Goal: Communication & Community: Answer question/provide support

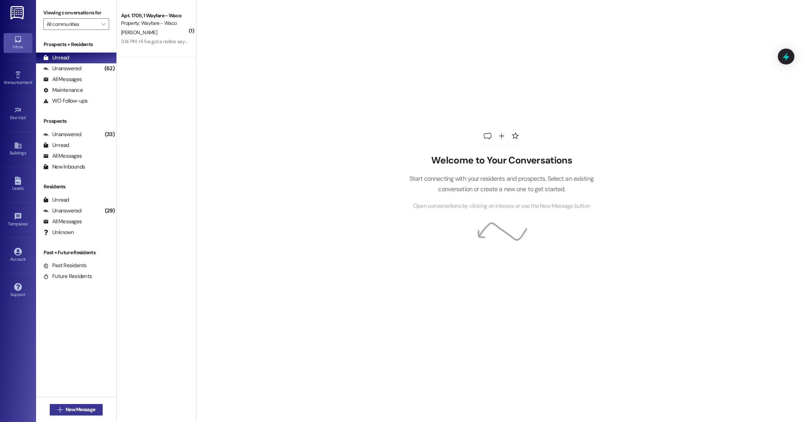
click at [80, 412] on span "New Message" at bounding box center [81, 410] width 30 height 8
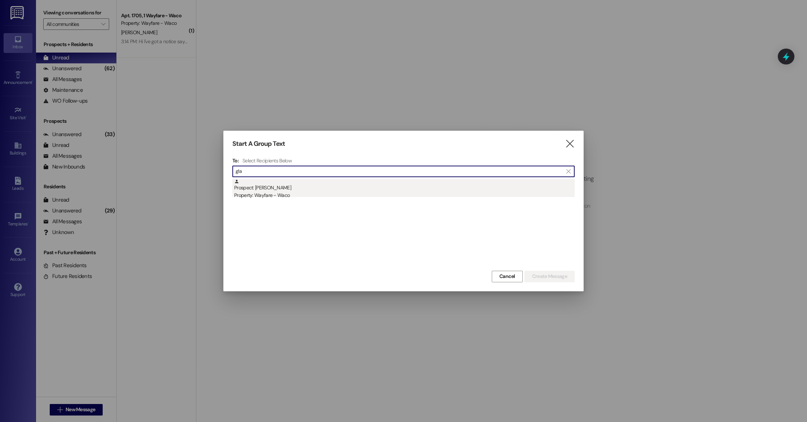
type input "gla"
click at [274, 195] on div "Property: Wayfare - Waco" at bounding box center [404, 196] width 340 height 8
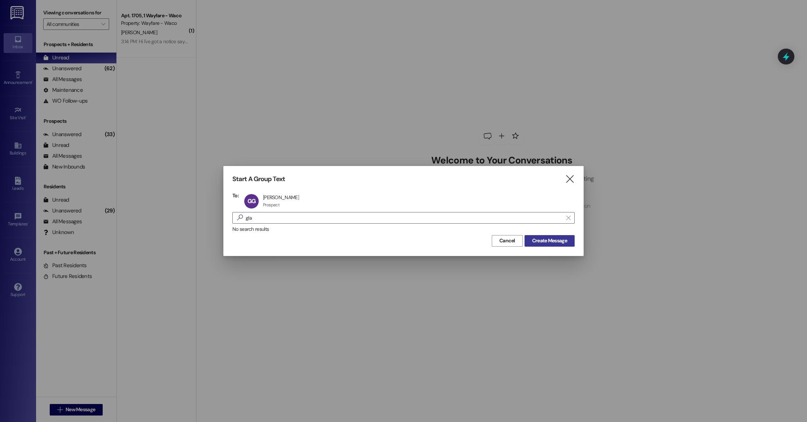
click at [549, 240] on span "Create Message" at bounding box center [549, 241] width 35 height 8
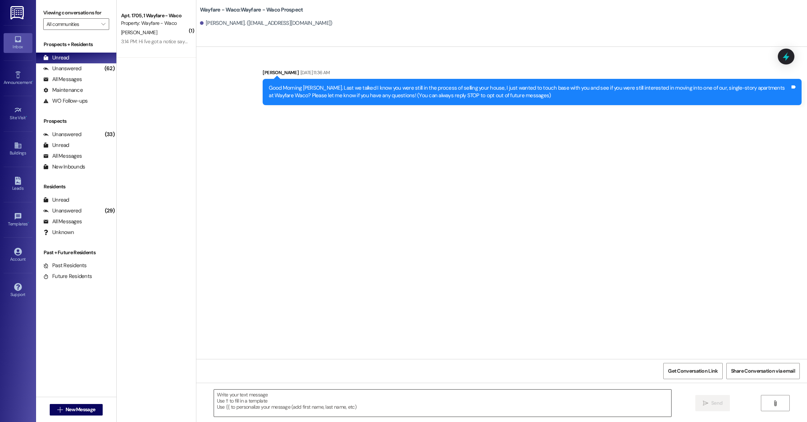
click at [323, 408] on textarea at bounding box center [442, 403] width 457 height 27
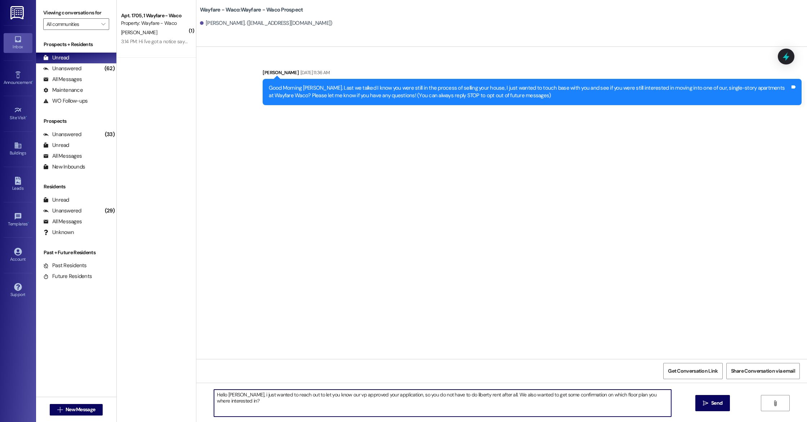
click at [240, 398] on textarea "Hello [PERSON_NAME], i just wanted to reach out to let you know our vp approved…" at bounding box center [442, 403] width 457 height 27
click at [252, 407] on textarea "Hello [PERSON_NAME], I just wanted to reach out to let you know our vp approved…" at bounding box center [442, 403] width 457 height 27
type textarea "Hello [PERSON_NAME], I just wanted to reach out to let you know our vp approved…"
click at [701, 403] on span " Send" at bounding box center [712, 403] width 23 height 8
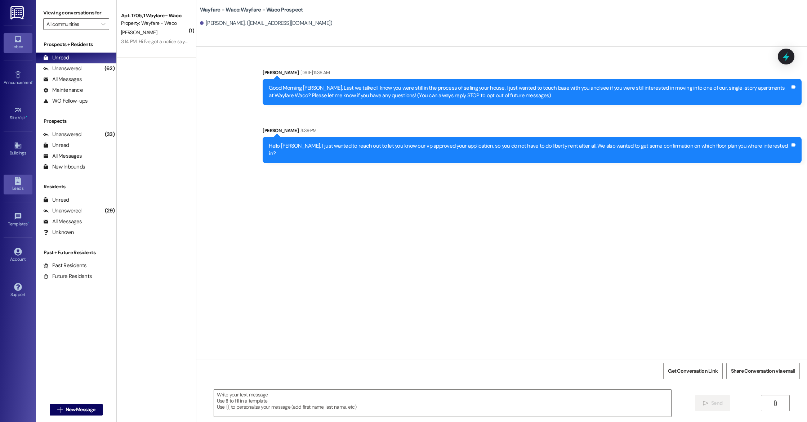
click at [19, 184] on icon at bounding box center [18, 181] width 6 height 8
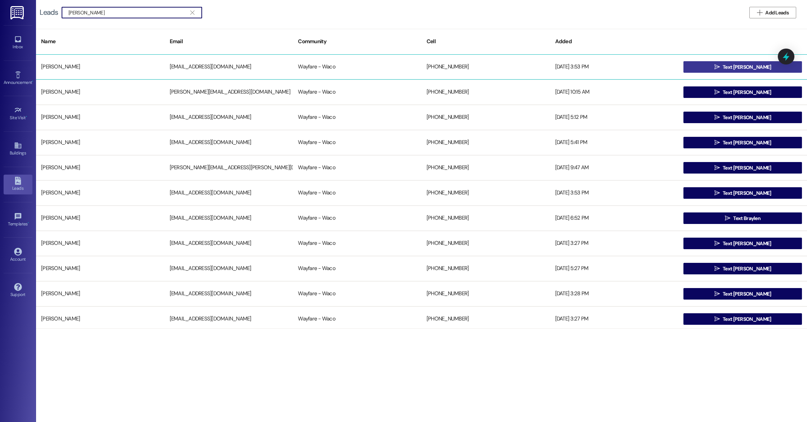
type input "[PERSON_NAME]"
click at [720, 68] on icon "" at bounding box center [716, 67] width 5 height 6
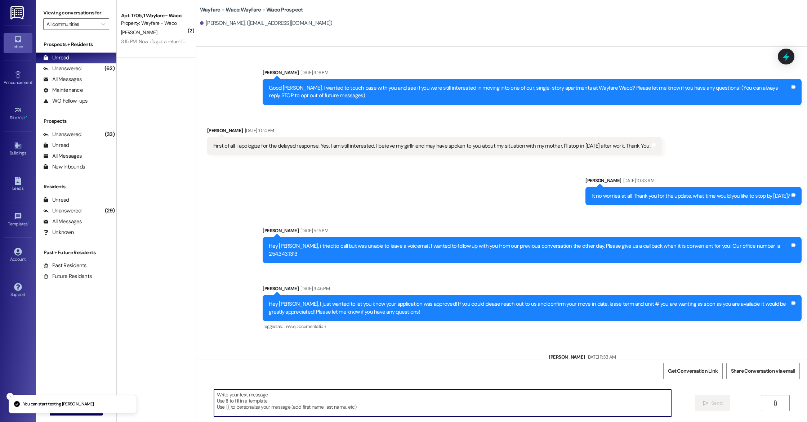
click at [343, 396] on textarea at bounding box center [442, 403] width 457 height 27
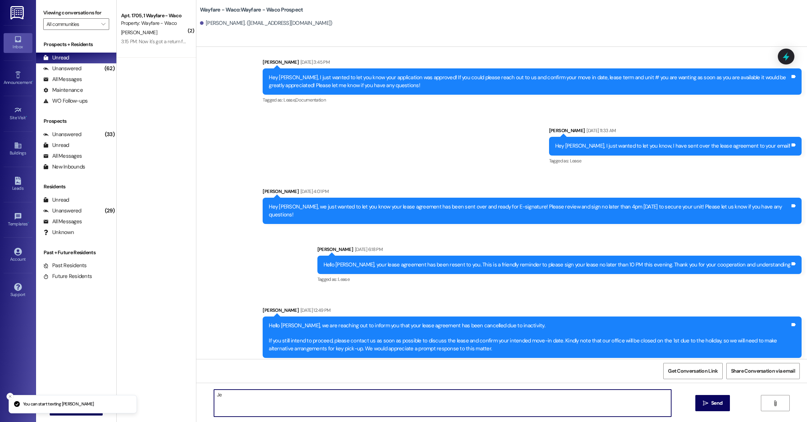
type textarea "J"
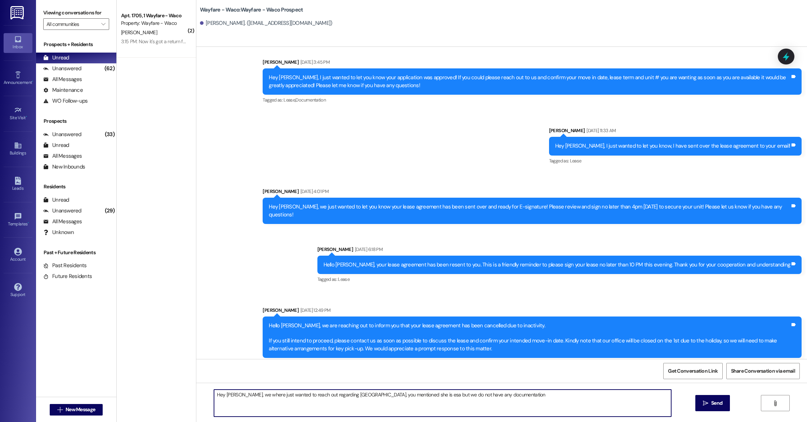
click at [435, 395] on textarea "Hey [PERSON_NAME], we where just wanted to reach out regarding [GEOGRAPHIC_DATA…" at bounding box center [442, 403] width 457 height 27
click at [471, 396] on textarea "Hey [PERSON_NAME], we where just wanted to reach out regarding [GEOGRAPHIC_DATA…" at bounding box center [442, 403] width 457 height 27
click at [560, 399] on textarea "Hey [PERSON_NAME], we where just wanted to reach out regarding [GEOGRAPHIC_DATA…" at bounding box center [442, 403] width 457 height 27
click at [251, 396] on textarea "Hey [PERSON_NAME], we where just wanted to reach out regarding [GEOGRAPHIC_DATA…" at bounding box center [442, 403] width 457 height 27
click at [252, 395] on textarea "Hey [PERSON_NAME], we where just wanted to reach out regarding [GEOGRAPHIC_DATA…" at bounding box center [442, 403] width 457 height 27
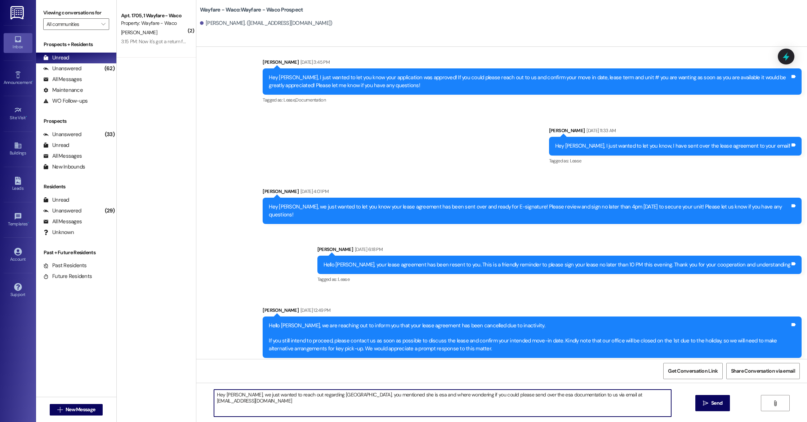
click at [648, 399] on textarea "Hey [PERSON_NAME], we just wanted to reach out regarding [GEOGRAPHIC_DATA], you…" at bounding box center [442, 403] width 457 height 27
type textarea "Hey [PERSON_NAME], we just wanted to reach out regarding [GEOGRAPHIC_DATA], you…"
click at [715, 406] on span "Send" at bounding box center [716, 403] width 11 height 8
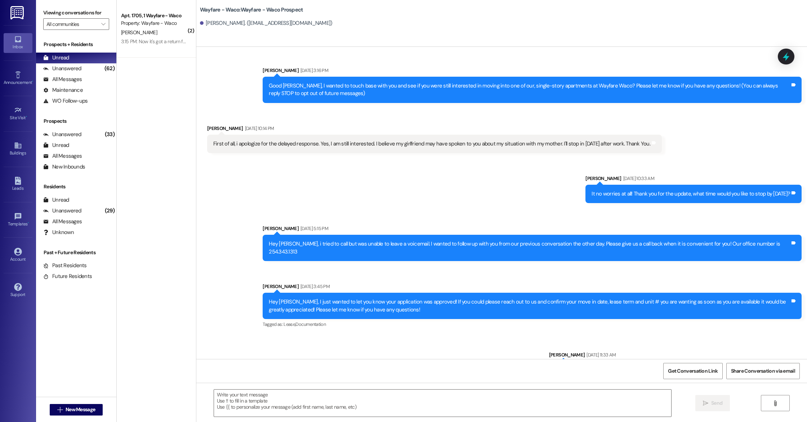
scroll to position [285, 0]
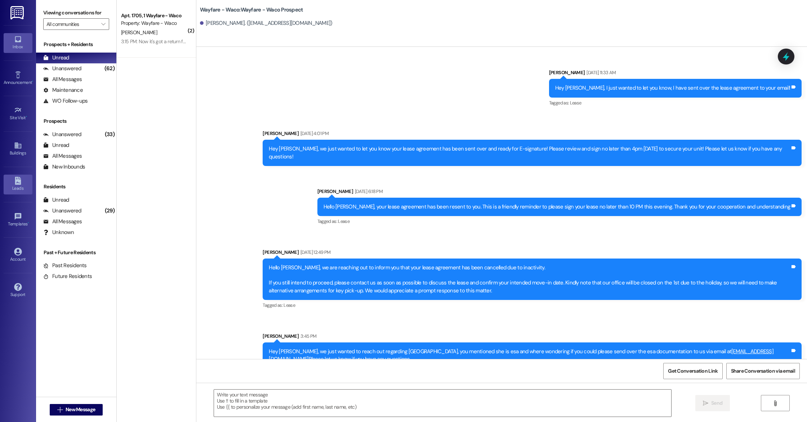
click at [14, 186] on div "Leads" at bounding box center [18, 188] width 36 height 7
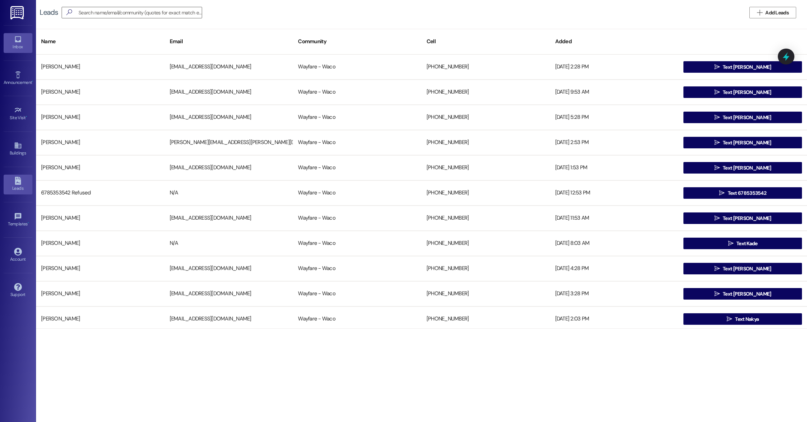
click at [16, 53] on link "Inbox" at bounding box center [18, 42] width 29 height 19
